Goal: Transaction & Acquisition: Download file/media

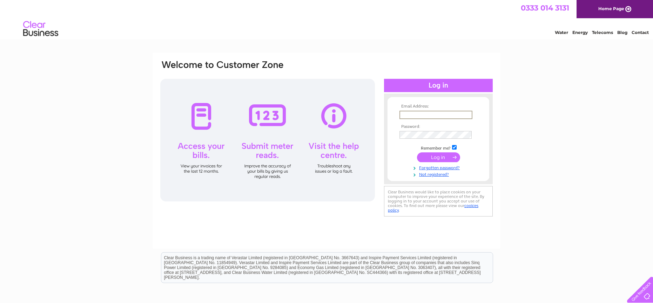
click at [423, 112] on input "text" at bounding box center [435, 115] width 73 height 8
type input "[EMAIL_ADDRESS][DOMAIN_NAME]"
click at [440, 111] on input "[EMAIL_ADDRESS][DOMAIN_NAME]" at bounding box center [435, 115] width 72 height 8
drag, startPoint x: 421, startPoint y: 121, endPoint x: 570, endPoint y: 116, distance: 148.7
click at [570, 116] on div "Email Address: [EMAIL_ADDRESS][DOMAIN_NAME] Password:" at bounding box center [326, 211] width 653 height 316
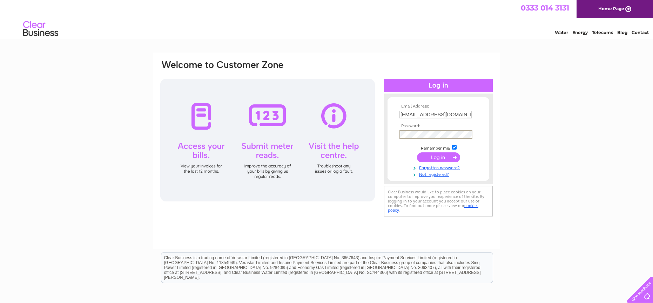
click at [448, 154] on input "submit" at bounding box center [438, 157] width 43 height 10
click at [447, 158] on input "submit" at bounding box center [438, 157] width 43 height 10
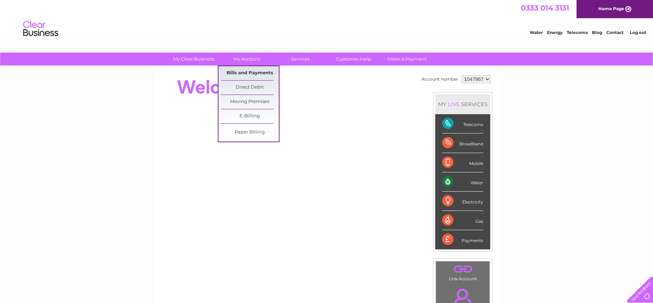
click at [258, 72] on link "Bills and Payments" at bounding box center [250, 73] width 58 height 14
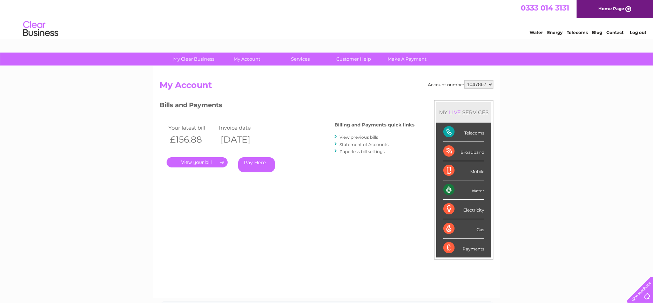
click at [356, 137] on link "View previous bills" at bounding box center [358, 137] width 39 height 5
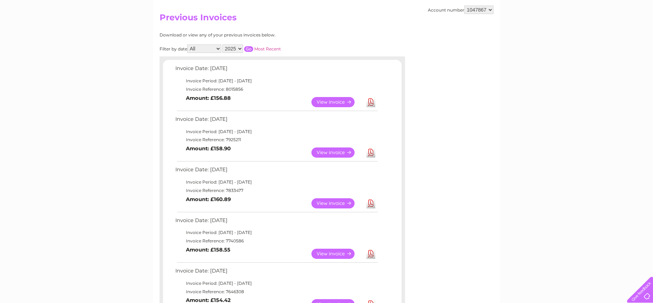
scroll to position [105, 0]
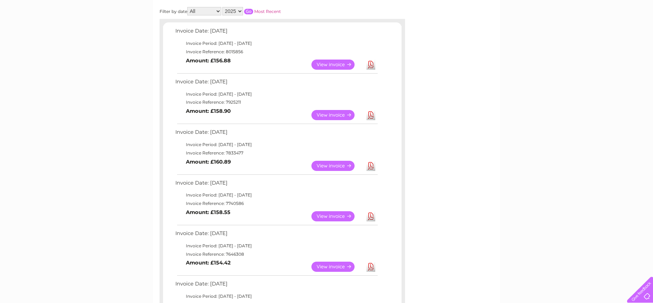
click at [369, 215] on link "Download" at bounding box center [370, 216] width 9 height 10
click at [369, 167] on link "Download" at bounding box center [370, 166] width 9 height 10
click at [374, 114] on link "Download" at bounding box center [370, 115] width 9 height 10
click at [371, 66] on link "Download" at bounding box center [370, 65] width 9 height 10
